Goal: Information Seeking & Learning: Learn about a topic

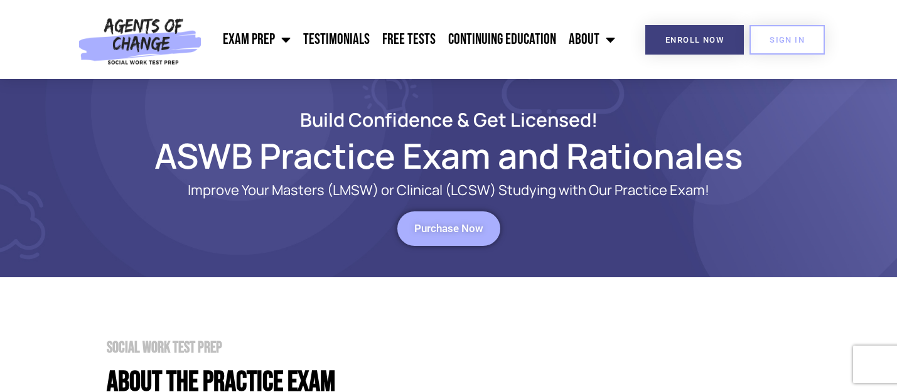
click at [466, 242] on link "Purchase Now" at bounding box center [448, 229] width 103 height 35
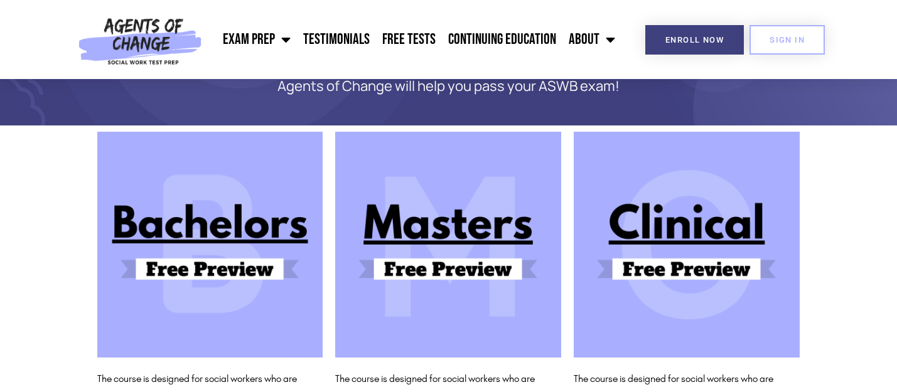
scroll to position [90, 0]
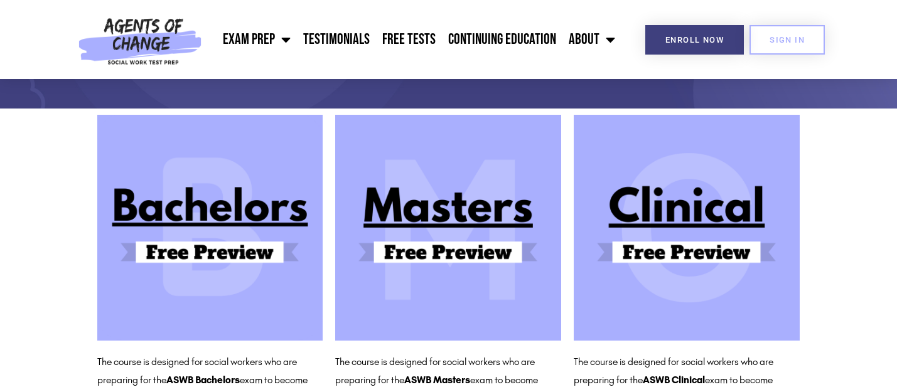
click at [485, 255] on img at bounding box center [448, 228] width 226 height 226
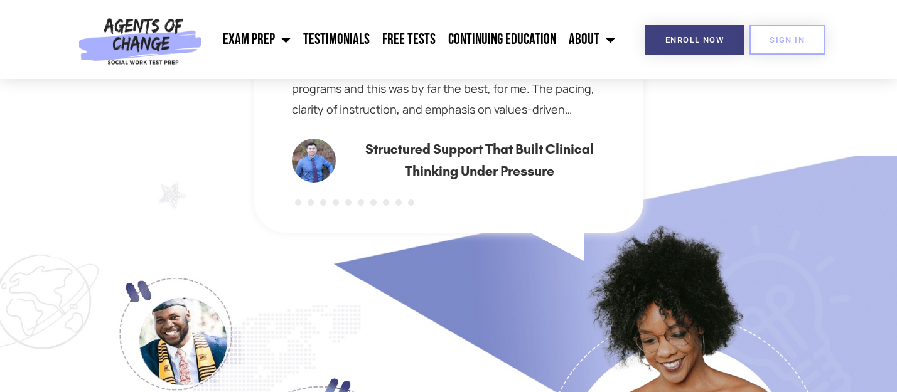
scroll to position [971, 0]
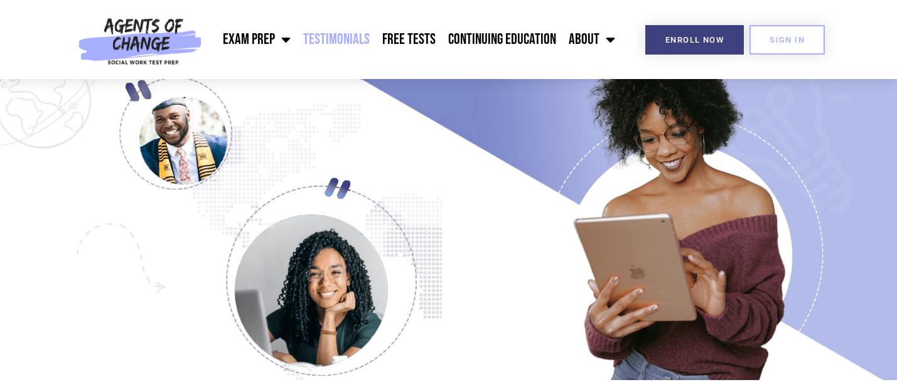
click at [355, 40] on link "Testimonials" at bounding box center [336, 39] width 79 height 31
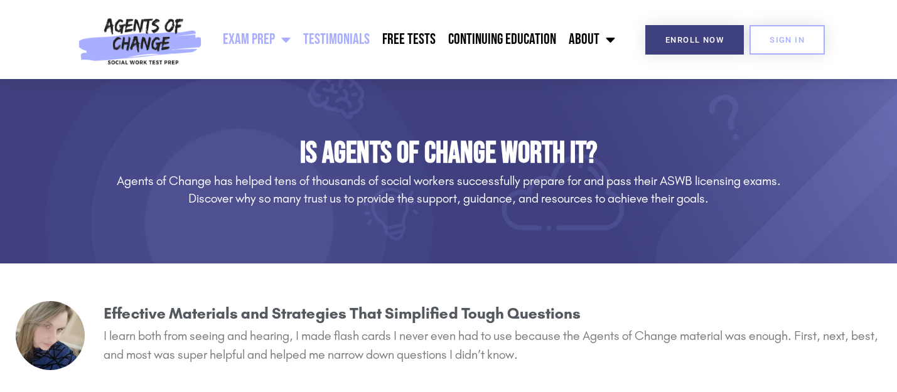
click at [266, 40] on link "Exam Prep" at bounding box center [257, 39] width 80 height 31
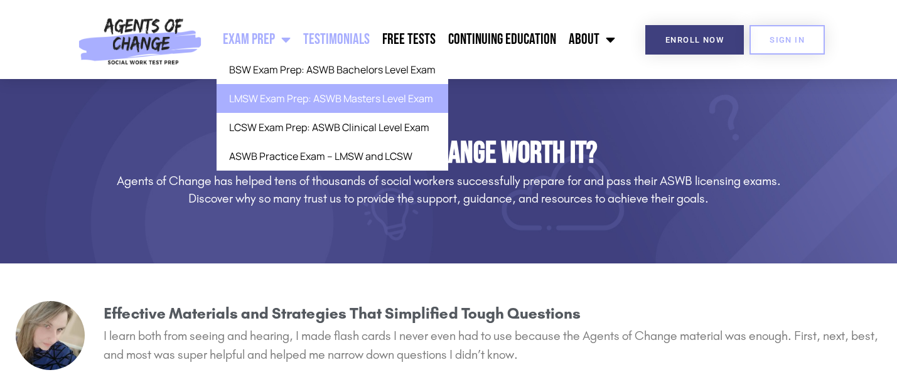
click at [297, 98] on link "LMSW Exam Prep: ASWB Masters Level Exam" at bounding box center [333, 98] width 232 height 29
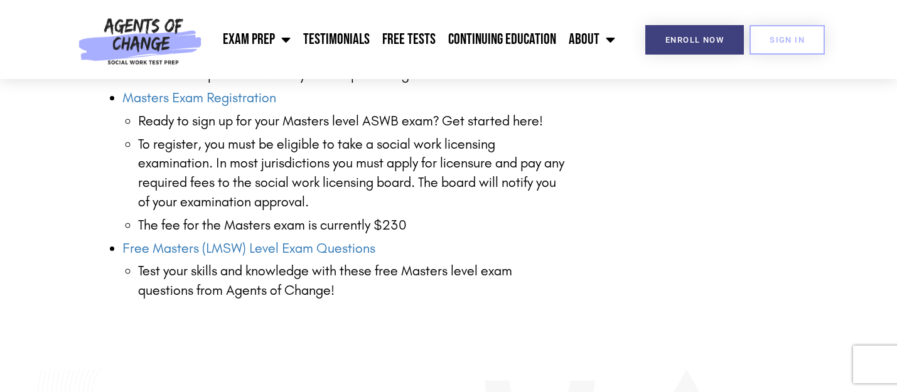
scroll to position [1822, 0]
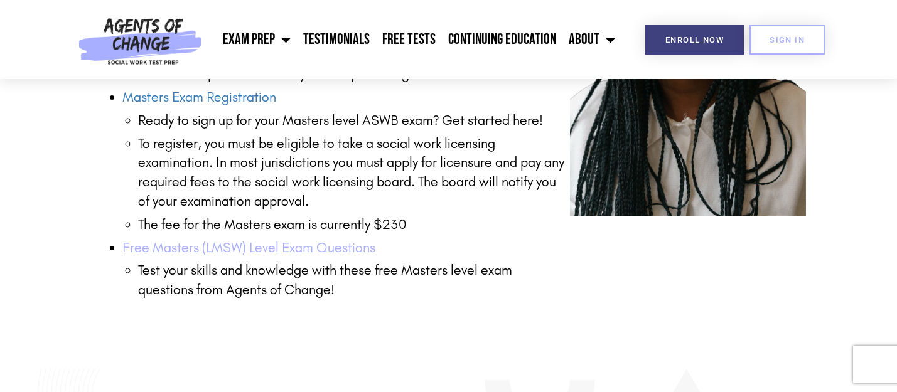
click at [206, 253] on link "Free Masters (LMSW) Level Exam Questions" at bounding box center [248, 248] width 253 height 16
